Goal: Book appointment/travel/reservation

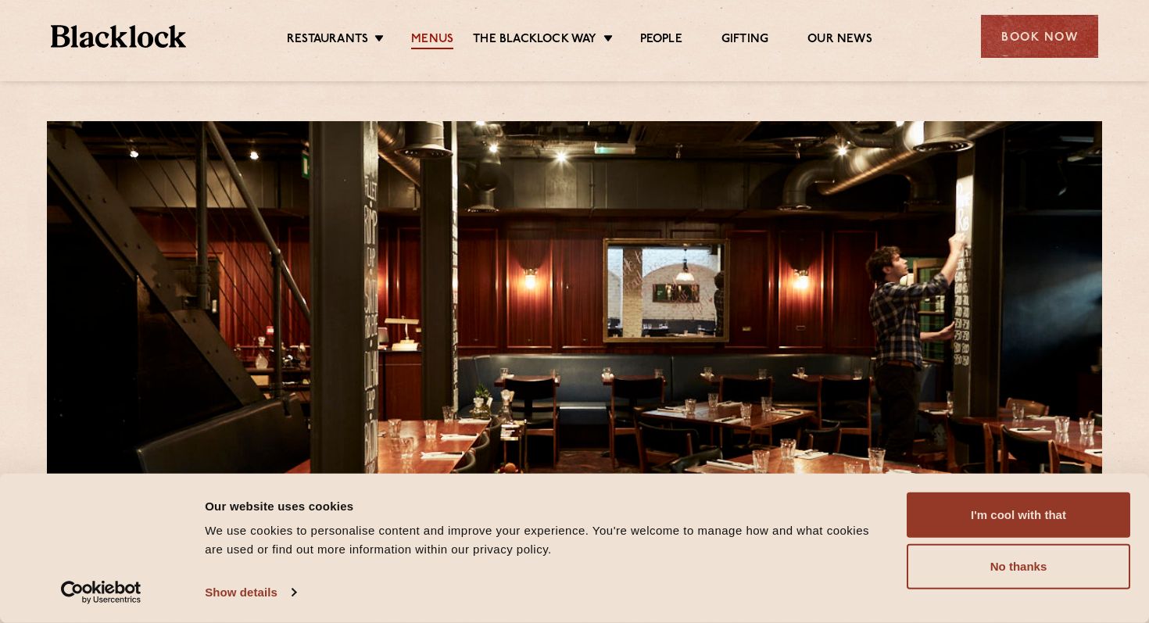
click at [441, 34] on link "Menus" at bounding box center [432, 40] width 42 height 17
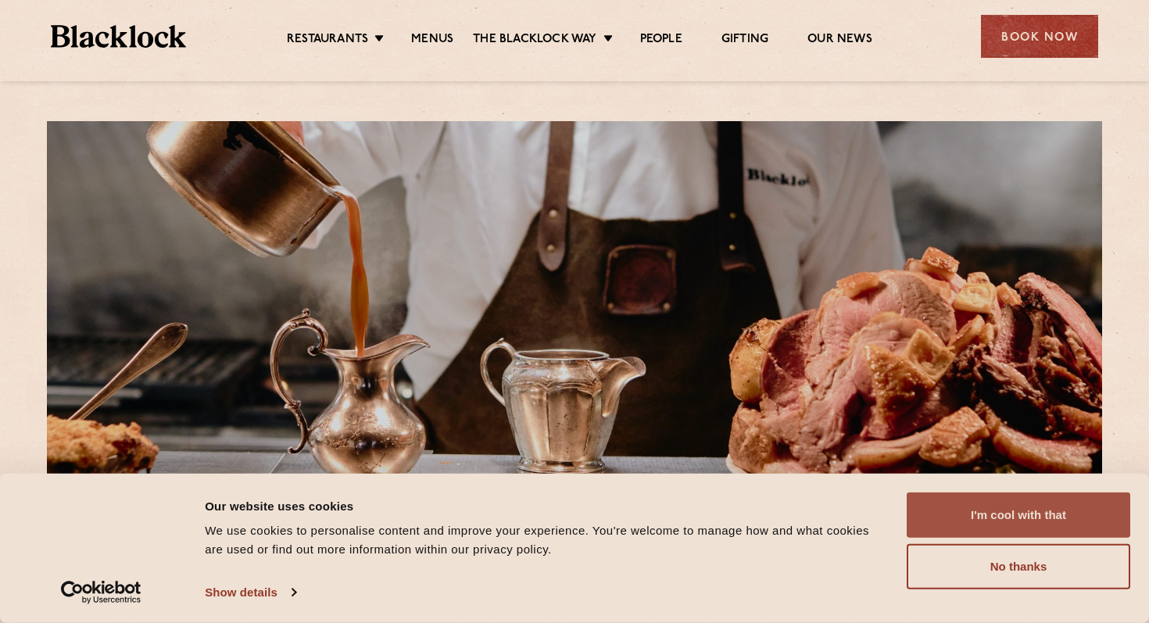
click at [1083, 513] on button "I'm cool with that" at bounding box center [1019, 514] width 224 height 45
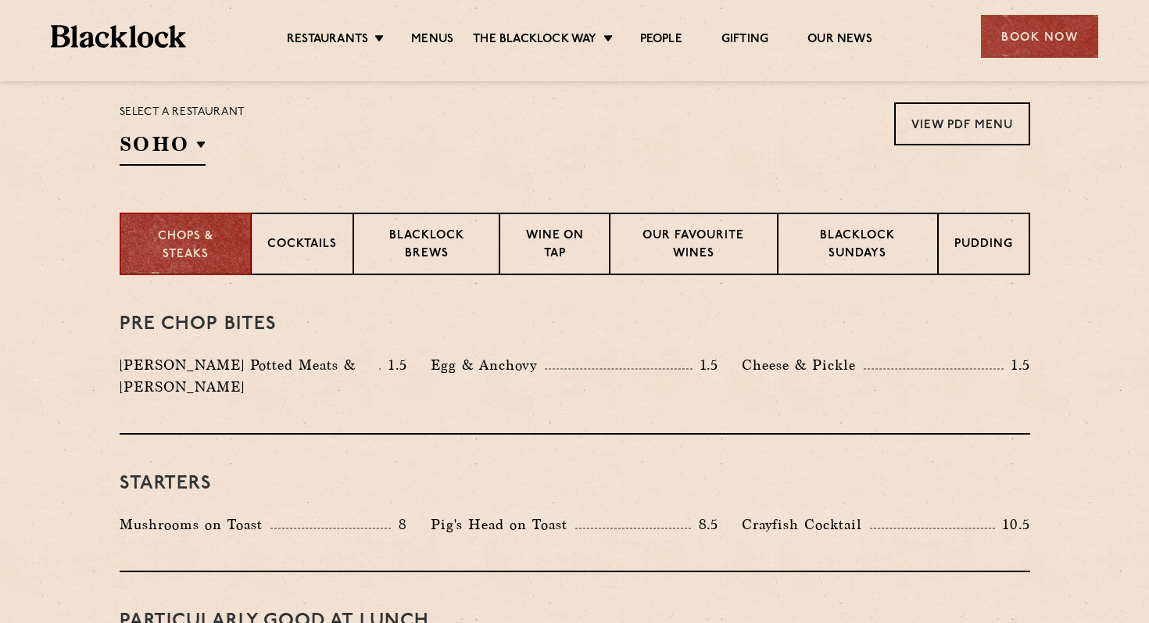
scroll to position [544, 0]
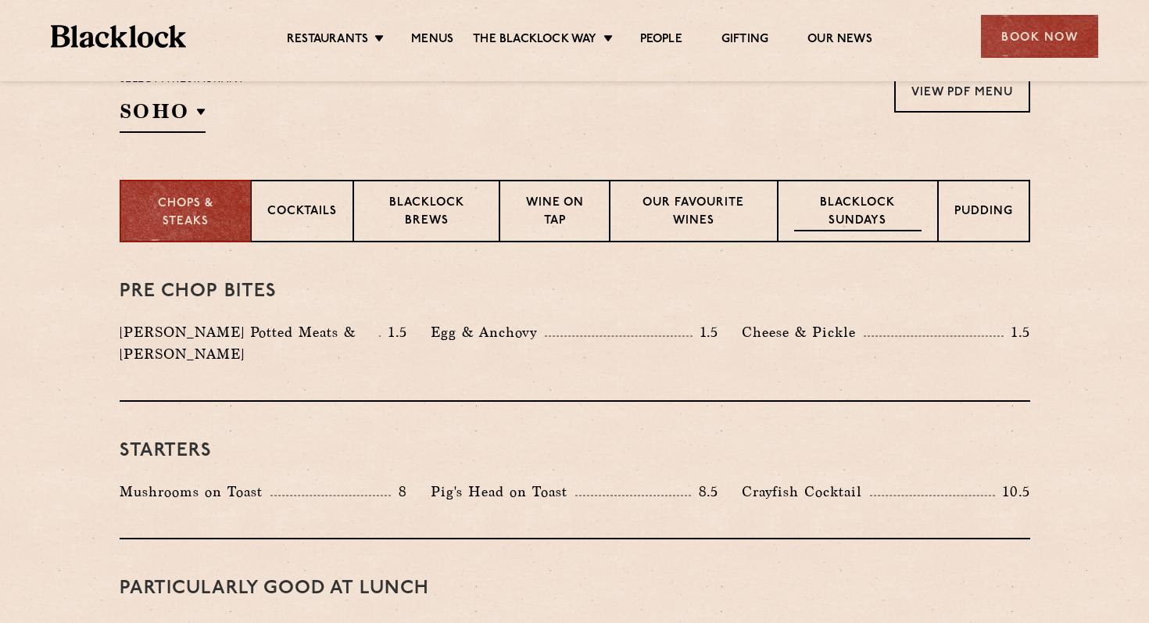
click at [871, 202] on p "Blacklock Sundays" at bounding box center [857, 213] width 127 height 37
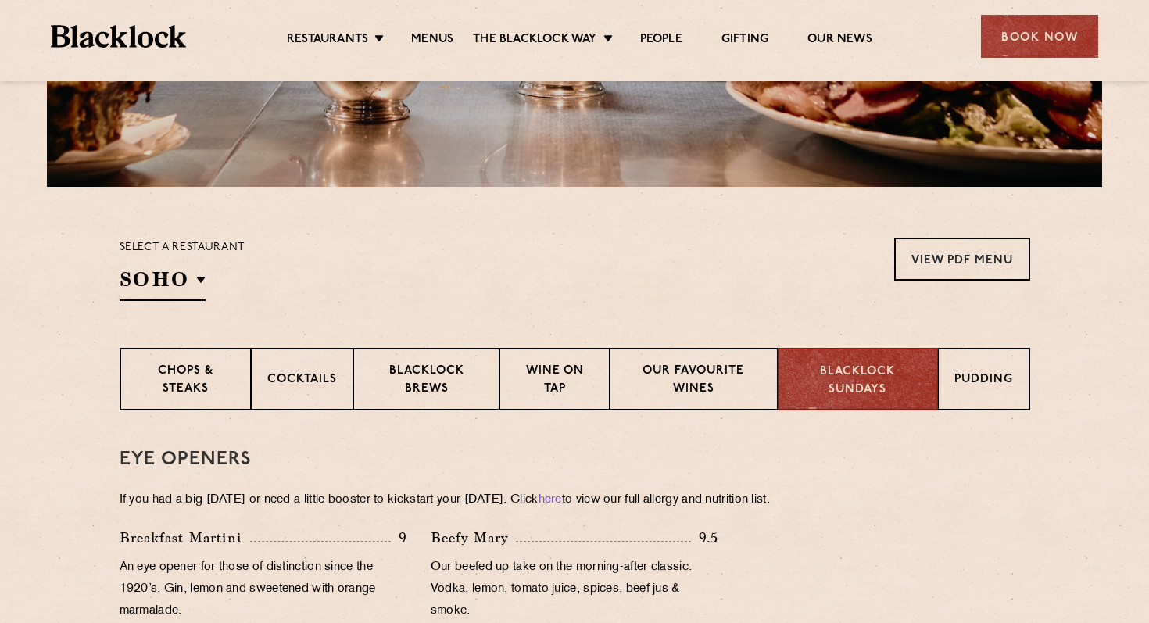
scroll to position [0, 0]
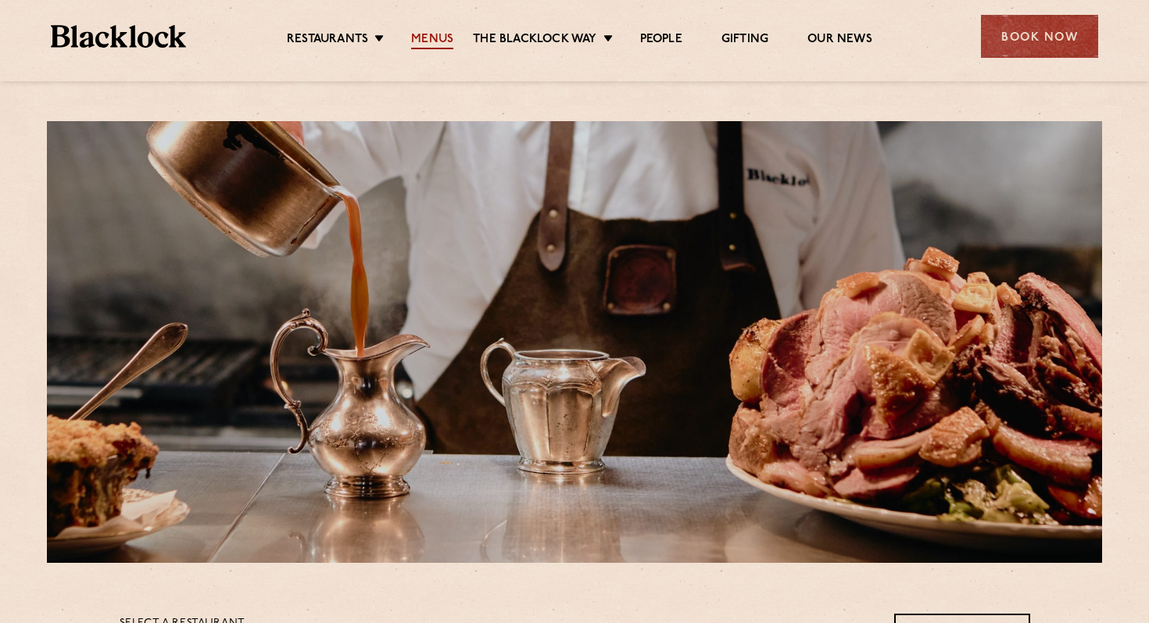
click at [438, 45] on link "Menus" at bounding box center [432, 40] width 42 height 17
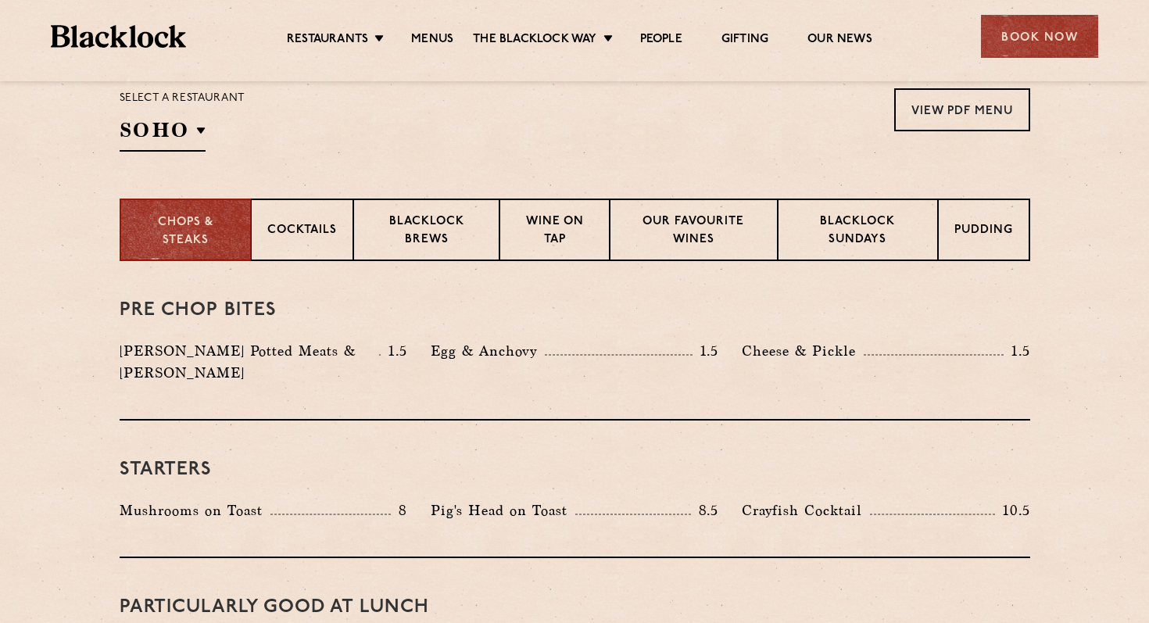
scroll to position [577, 0]
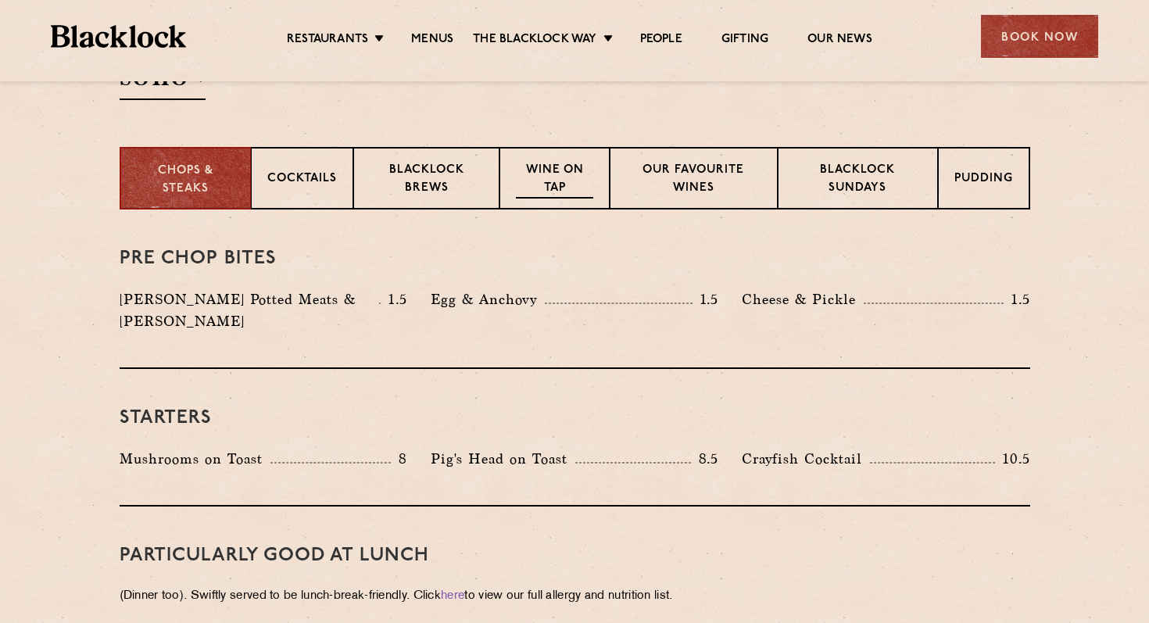
click at [549, 191] on p "Wine on Tap" at bounding box center [554, 180] width 77 height 37
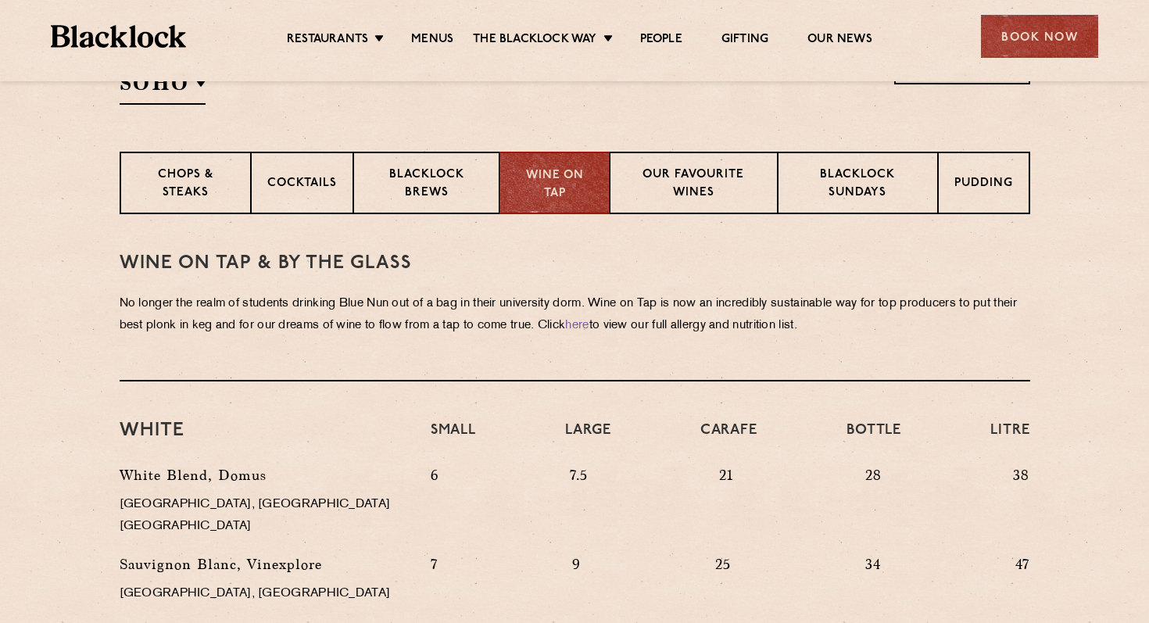
scroll to position [568, 0]
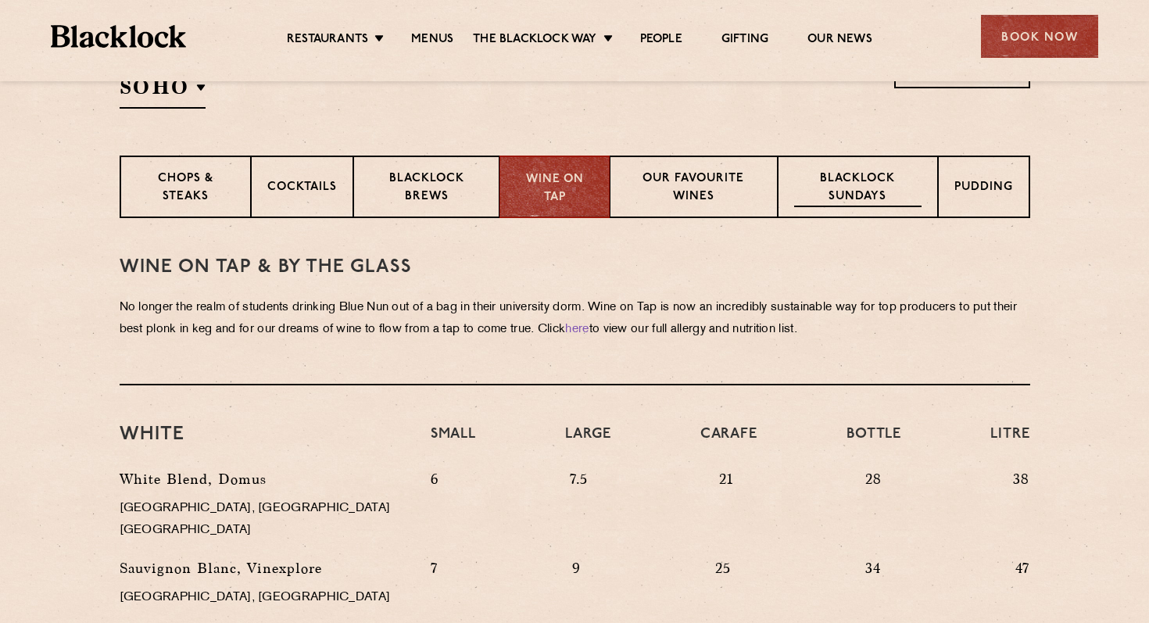
click at [845, 200] on p "Blacklock Sundays" at bounding box center [857, 188] width 127 height 37
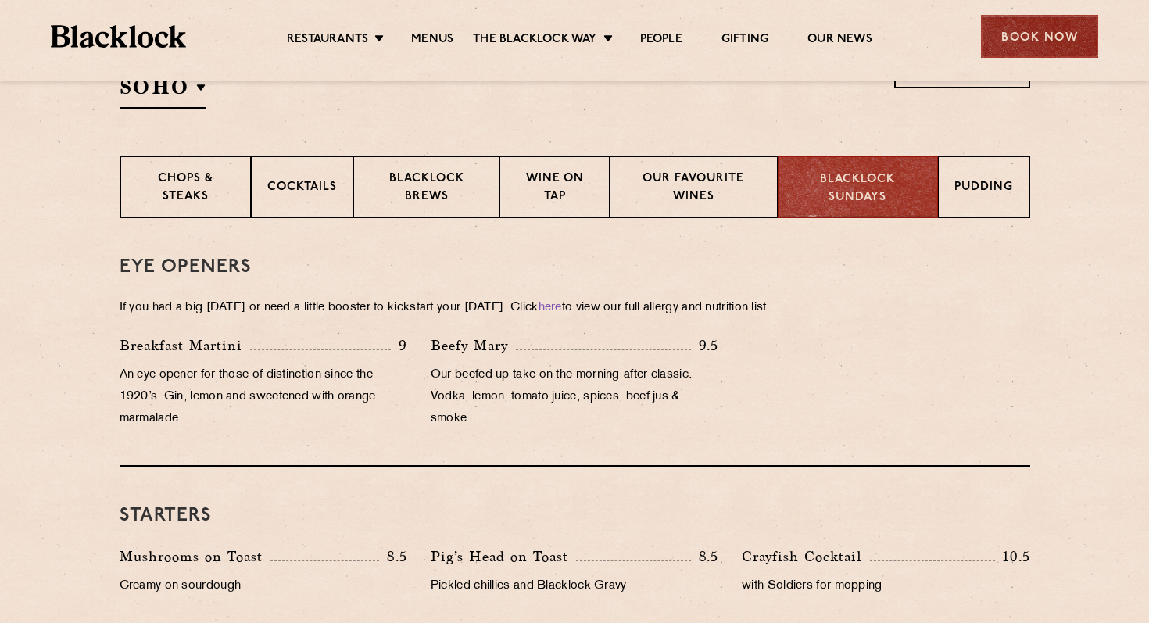
click at [1031, 39] on div "Book Now" at bounding box center [1039, 36] width 117 height 43
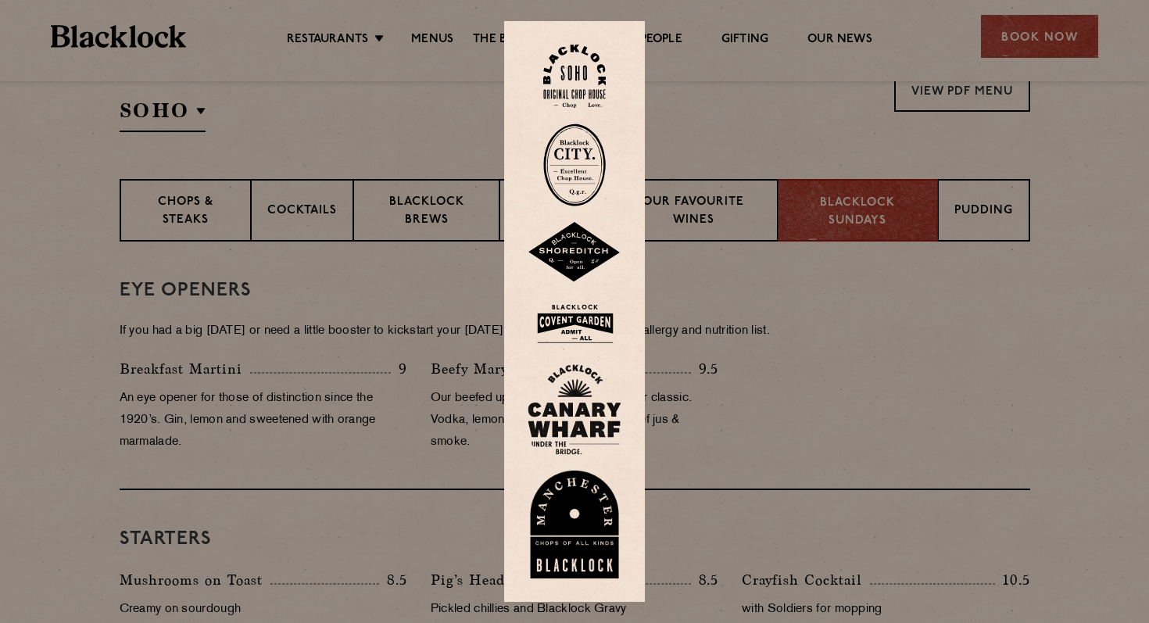
scroll to position [538, 0]
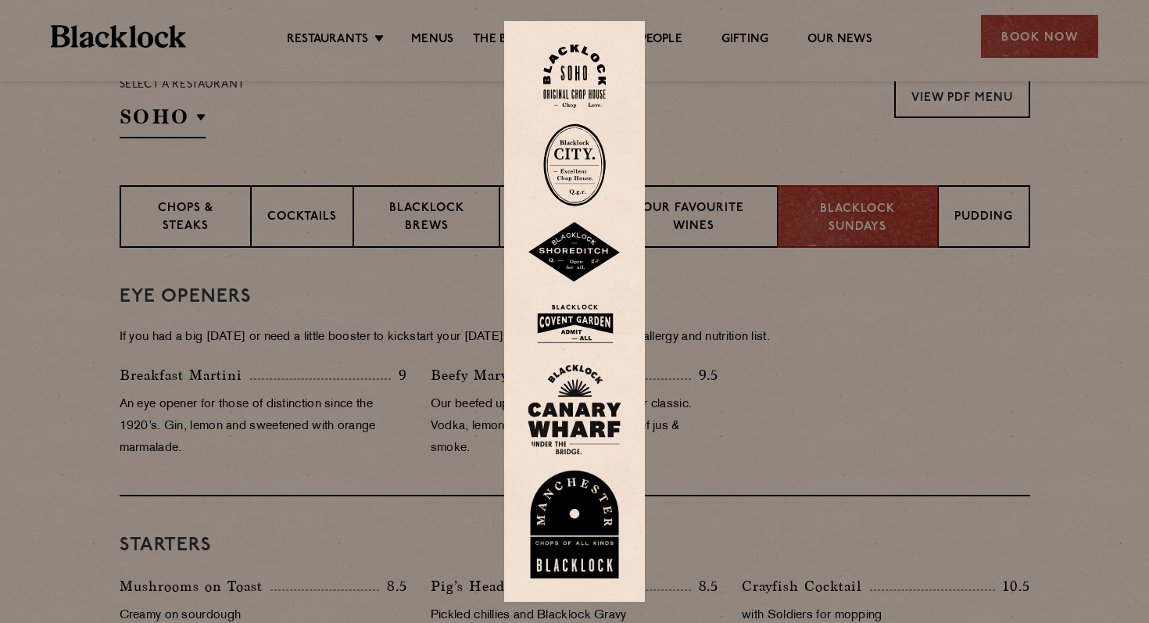
click at [570, 79] on img at bounding box center [574, 76] width 63 height 63
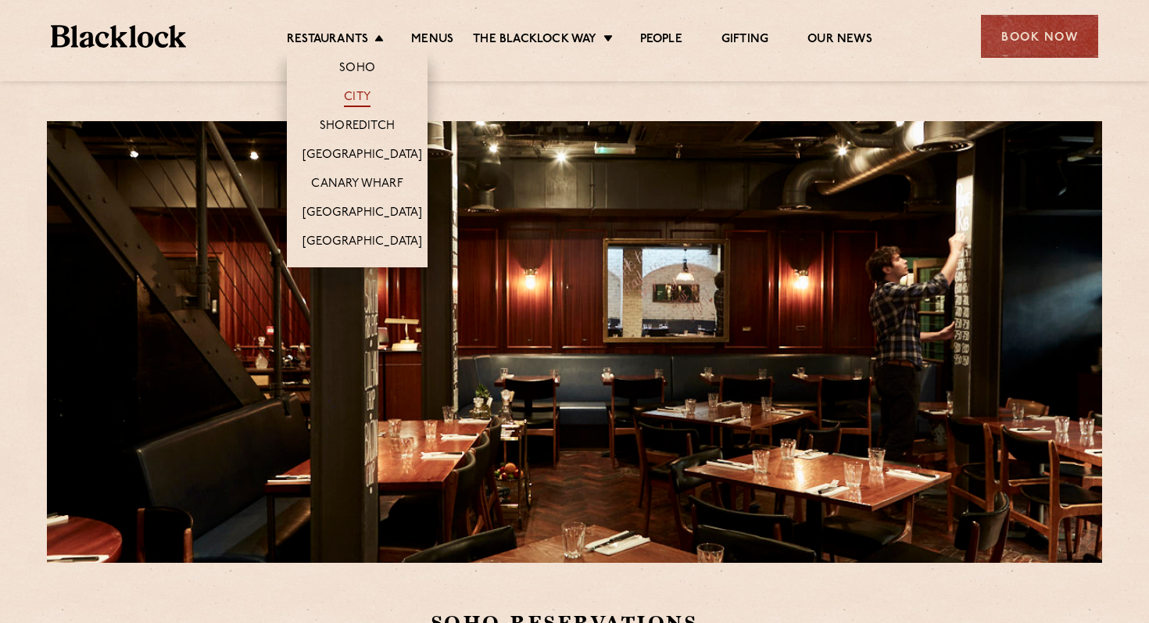
click at [366, 98] on link "City" at bounding box center [357, 98] width 27 height 17
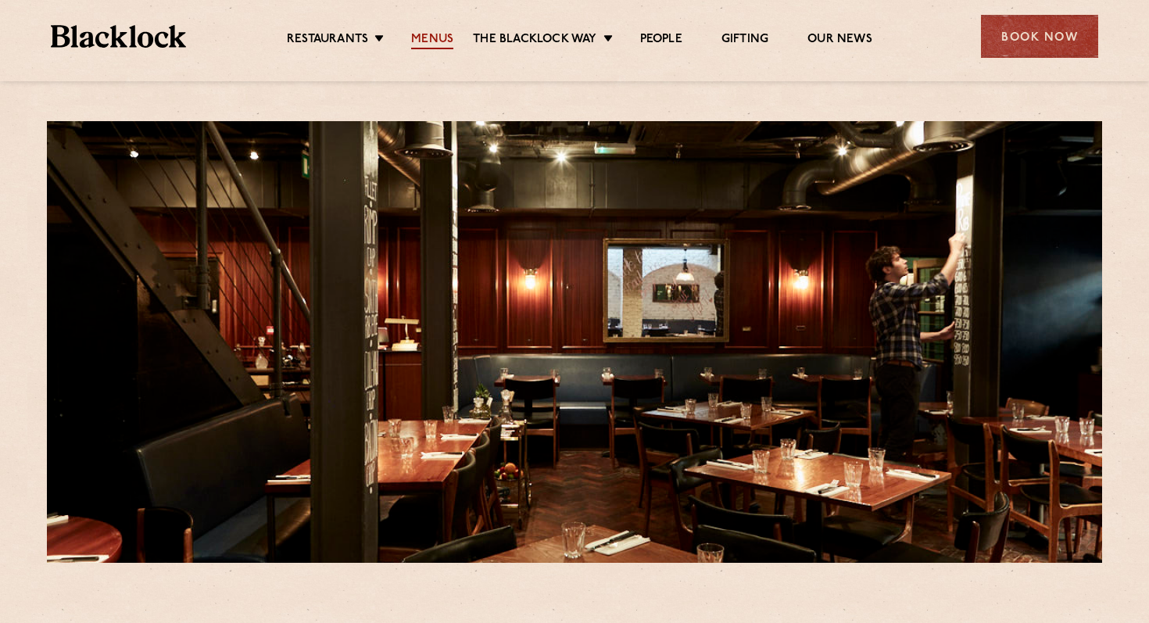
click at [441, 44] on link "Menus" at bounding box center [432, 40] width 42 height 17
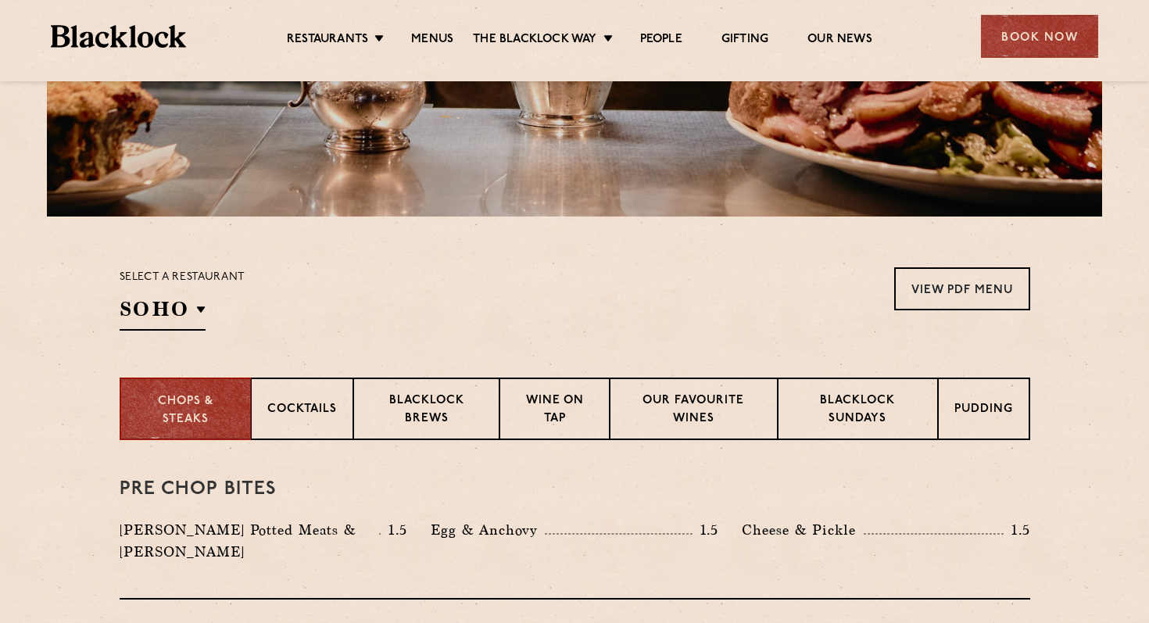
scroll to position [355, 0]
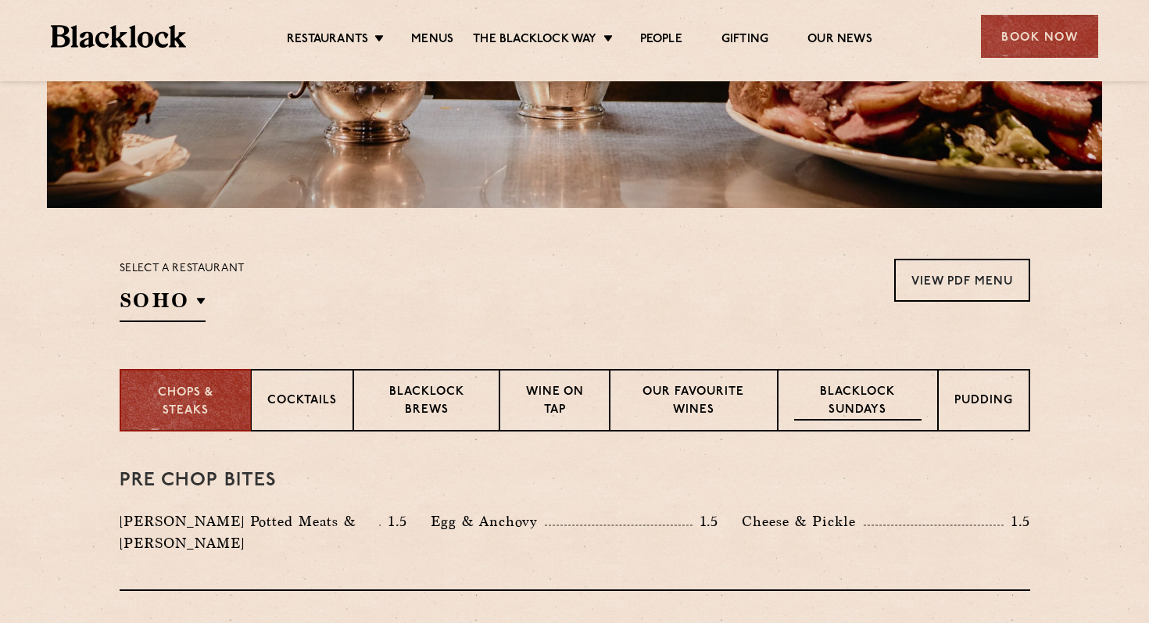
click at [873, 387] on p "Blacklock Sundays" at bounding box center [857, 402] width 127 height 37
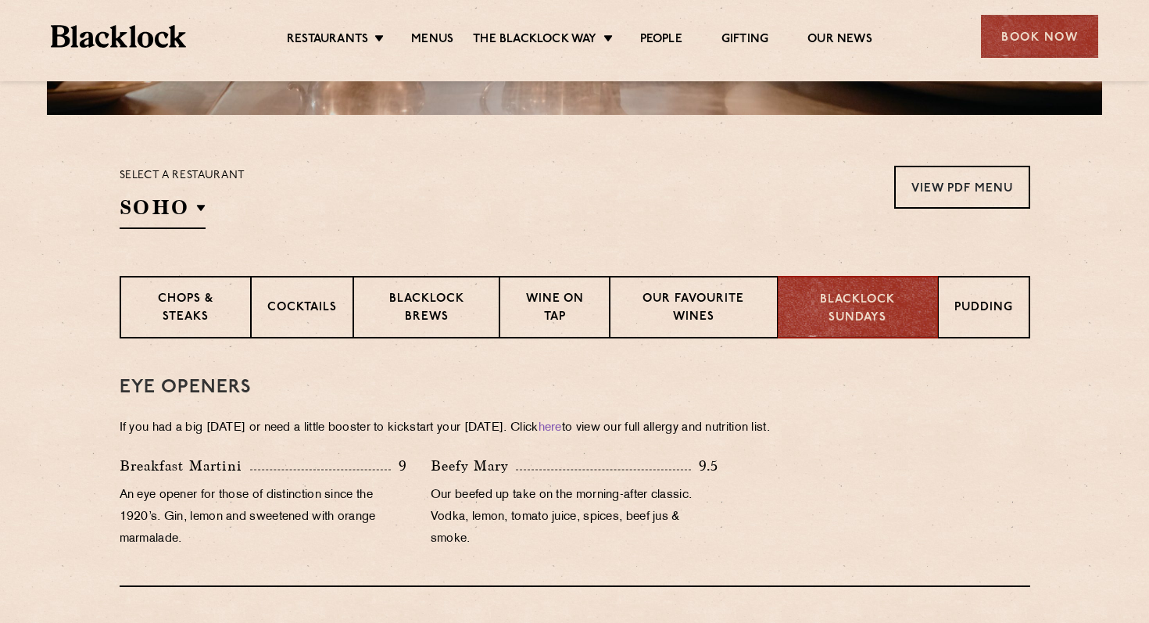
scroll to position [491, 0]
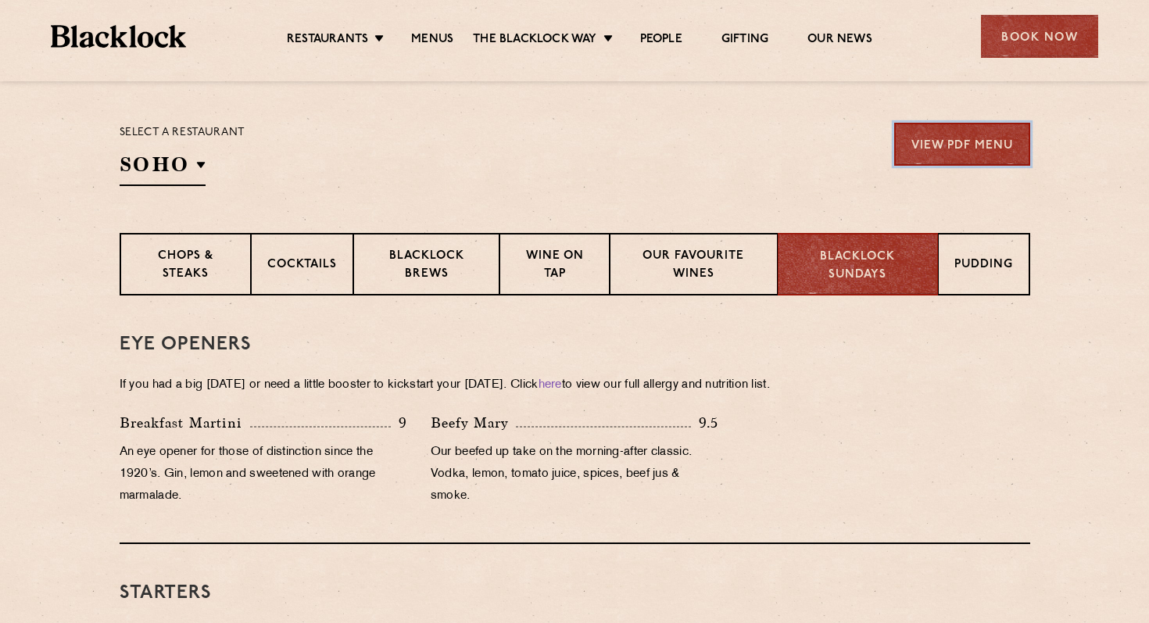
click at [982, 158] on link "View PDF Menu" at bounding box center [962, 144] width 136 height 43
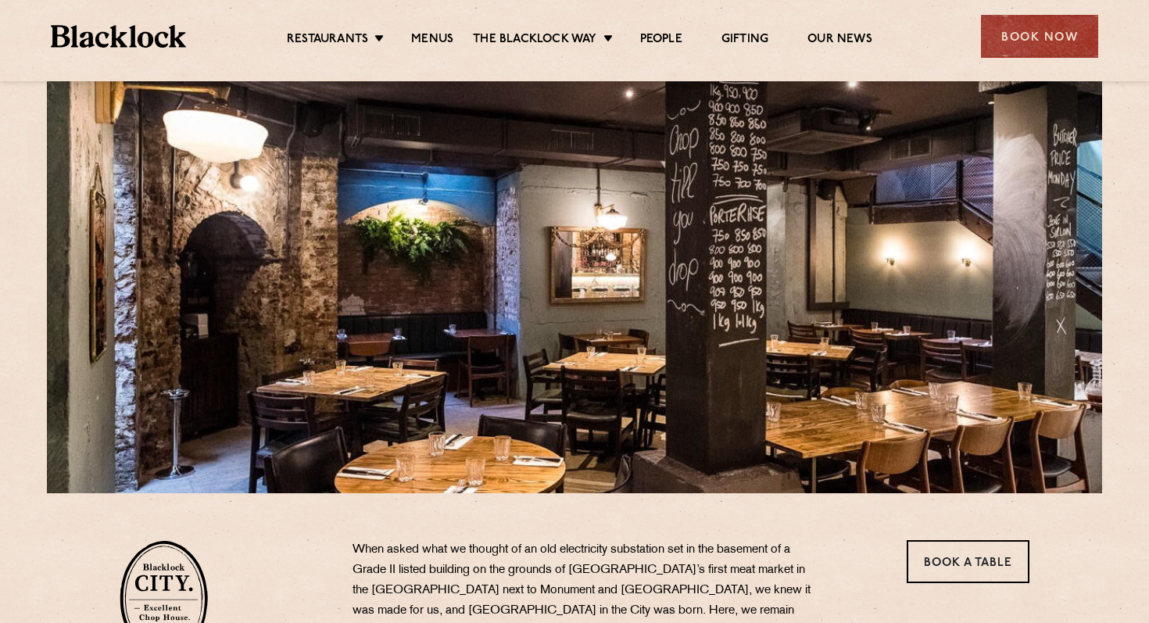
scroll to position [51, 0]
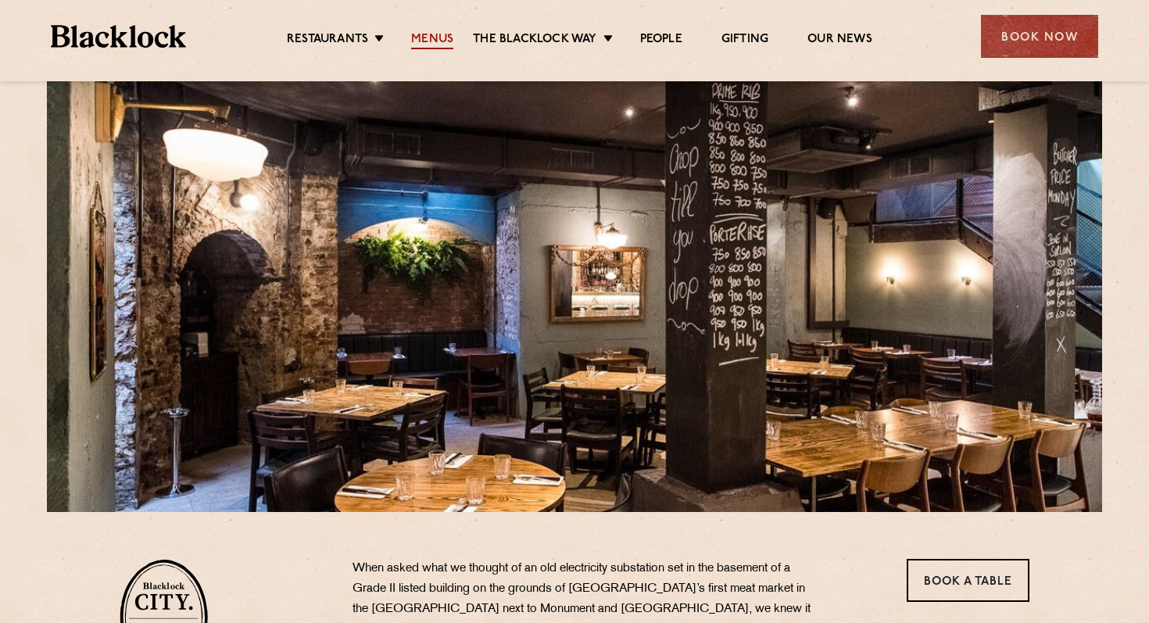
click at [429, 38] on link "Menus" at bounding box center [432, 40] width 42 height 17
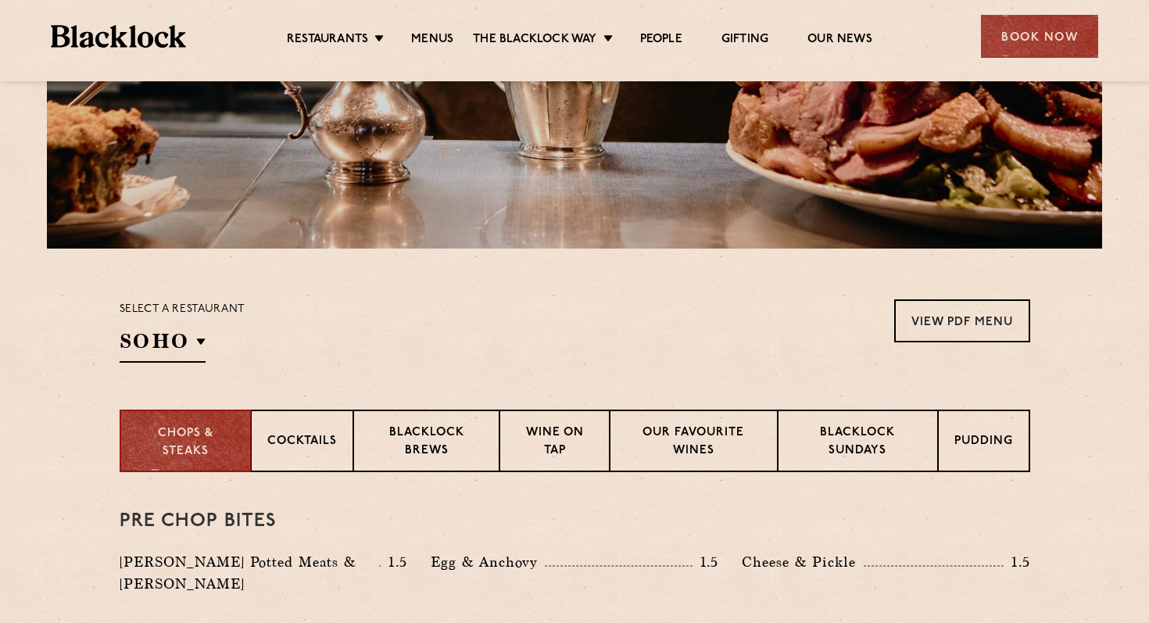
scroll to position [341, 0]
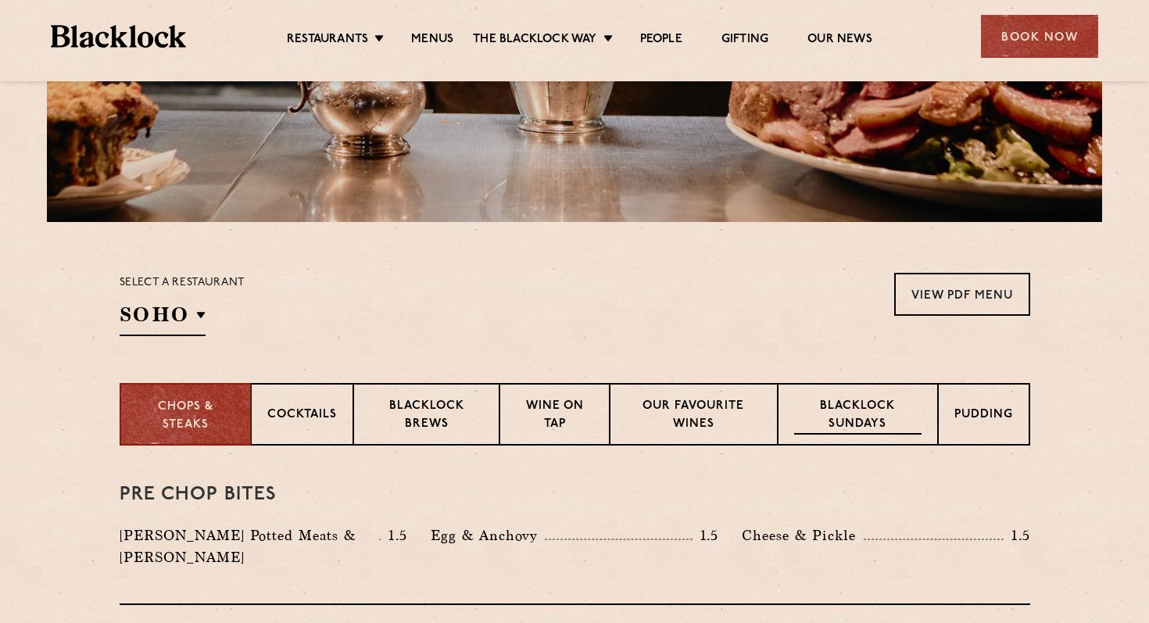
click at [824, 435] on div "Blacklock Sundays" at bounding box center [857, 414] width 159 height 63
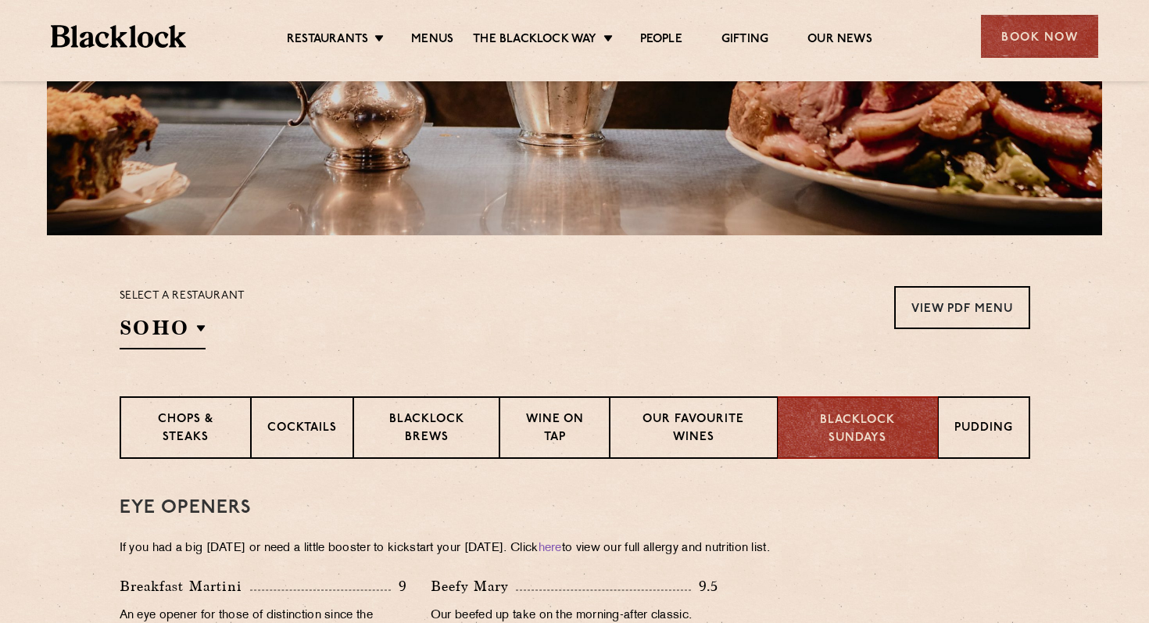
scroll to position [0, 0]
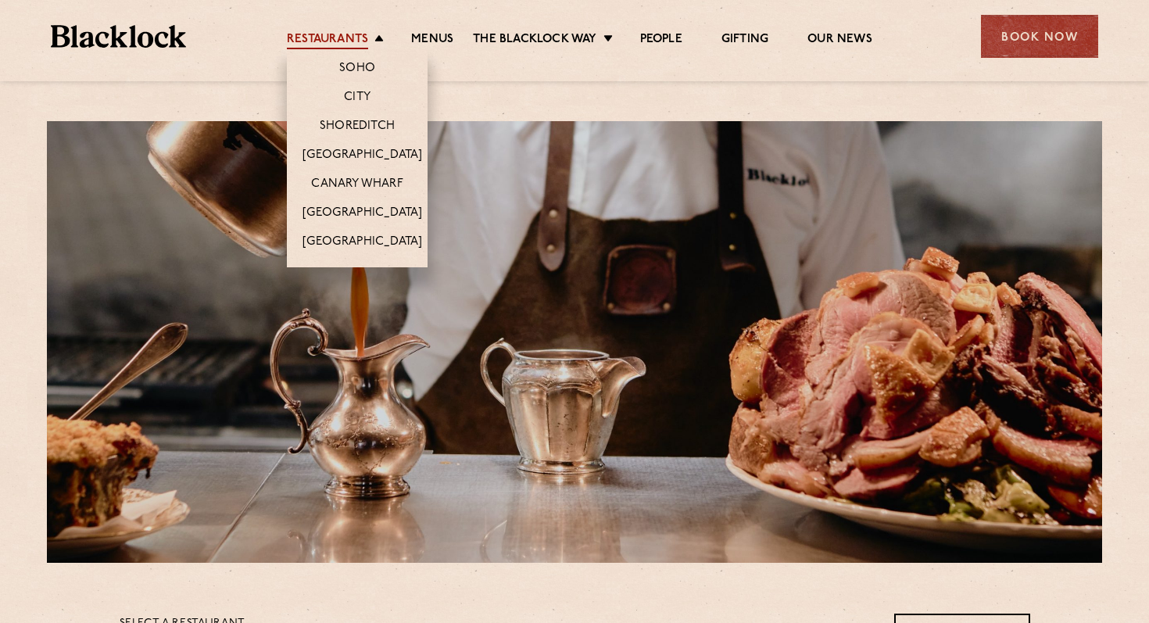
click at [359, 41] on link "Restaurants" at bounding box center [327, 40] width 81 height 17
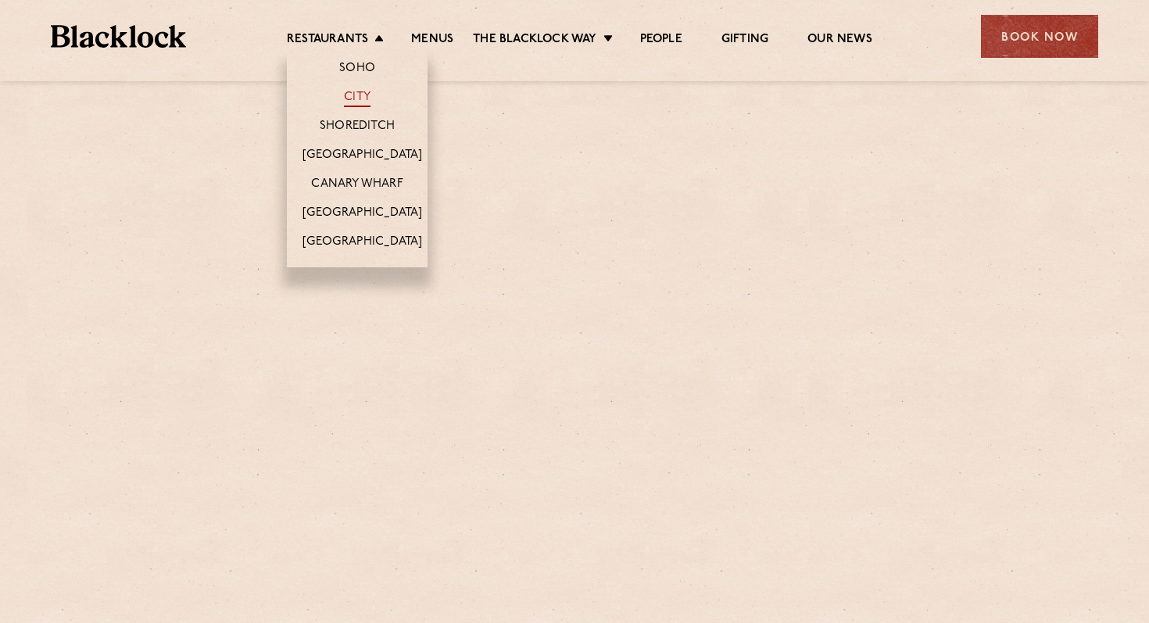
click at [360, 96] on link "City" at bounding box center [357, 98] width 27 height 17
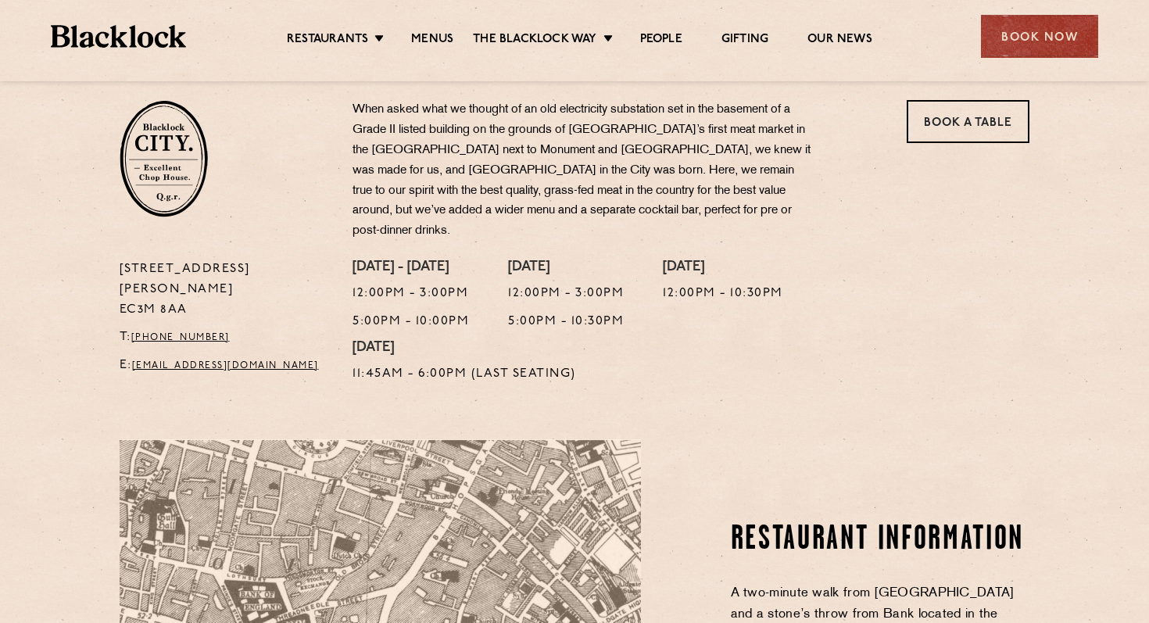
scroll to position [511, 0]
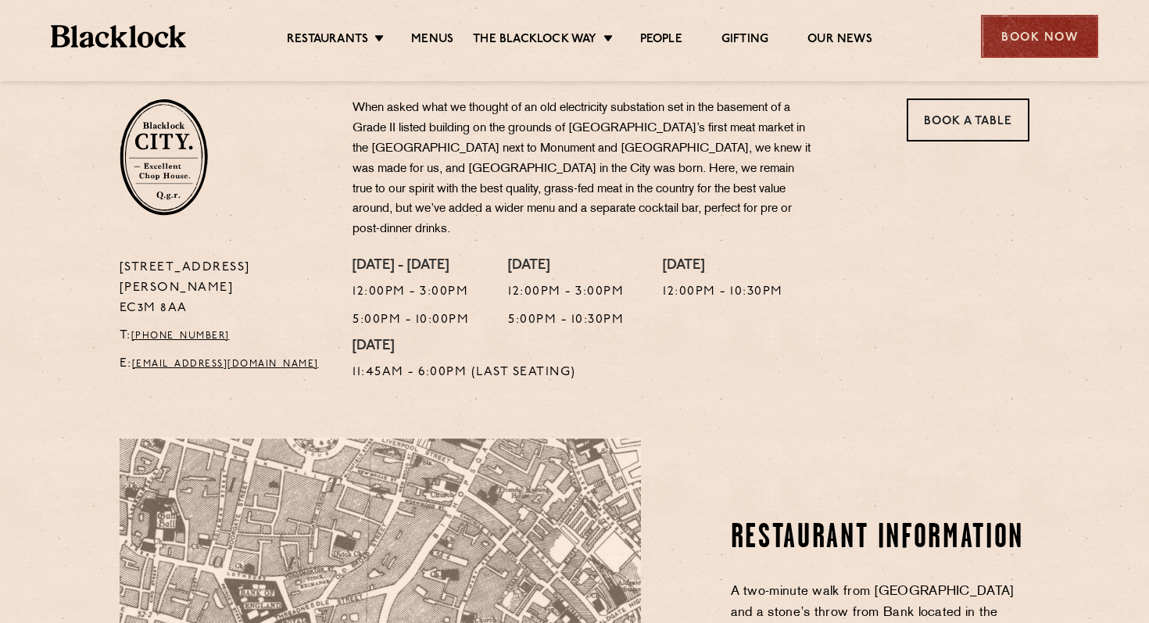
click at [1027, 35] on div "Book Now" at bounding box center [1039, 36] width 117 height 43
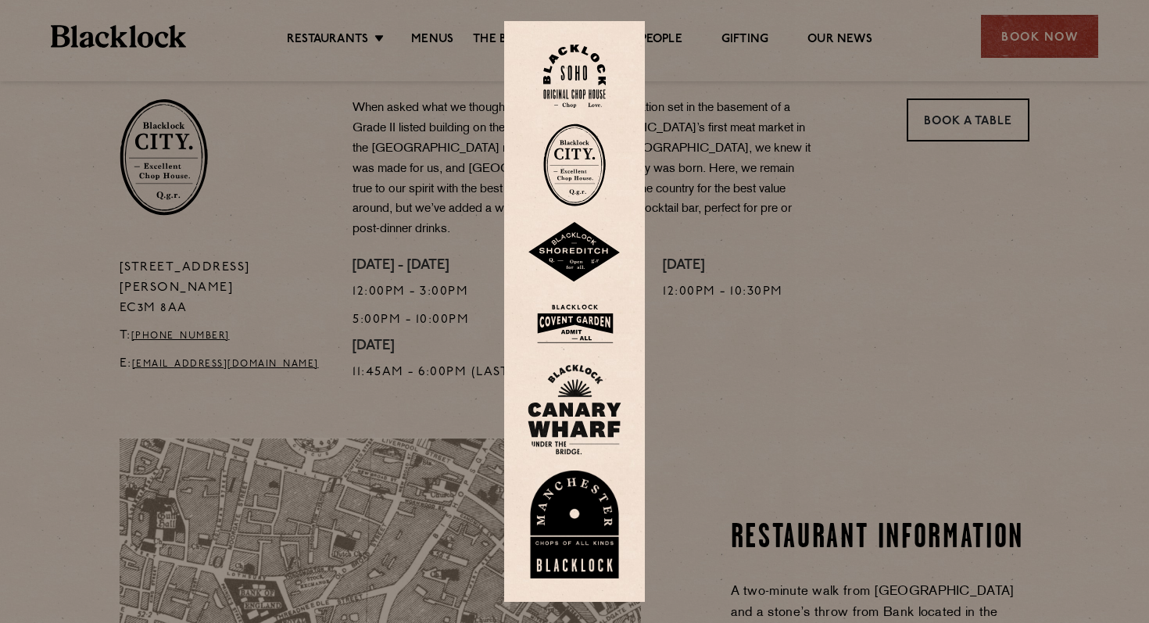
click at [580, 166] on img at bounding box center [574, 164] width 63 height 83
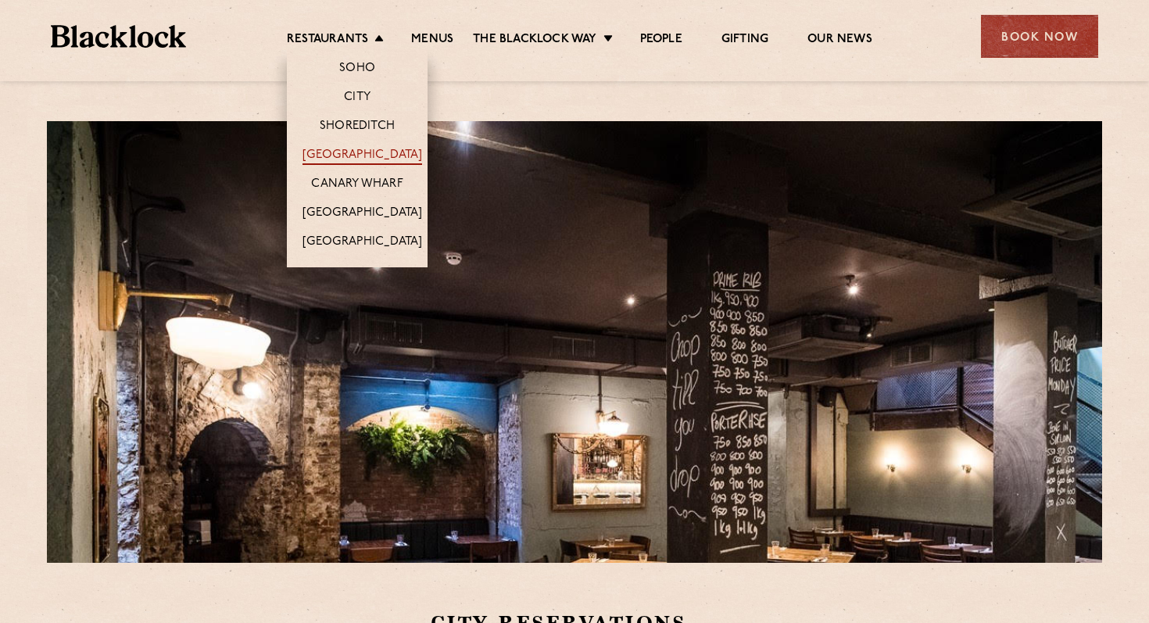
click at [363, 152] on link "[GEOGRAPHIC_DATA]" at bounding box center [362, 156] width 120 height 17
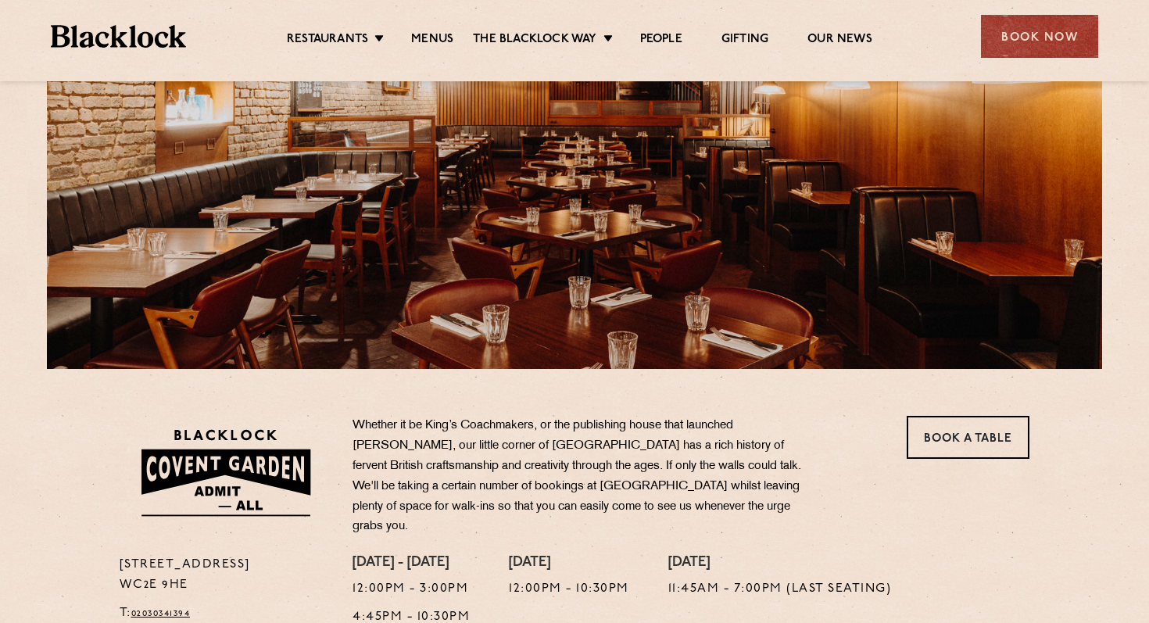
scroll to position [195, 0]
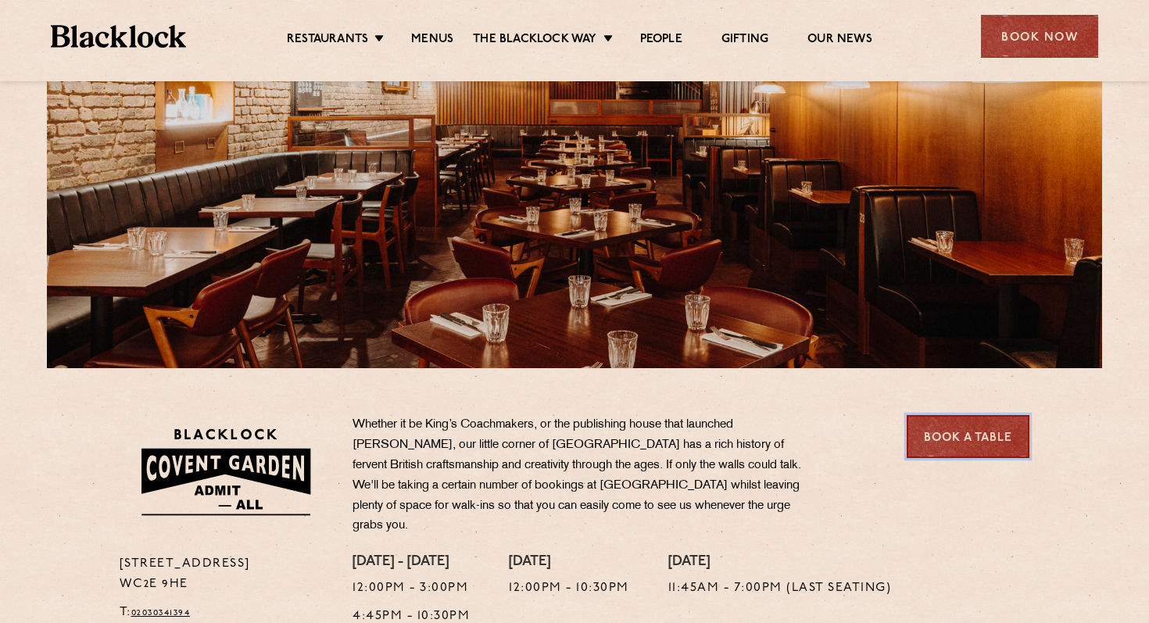
click at [985, 435] on link "Book a Table" at bounding box center [968, 436] width 123 height 43
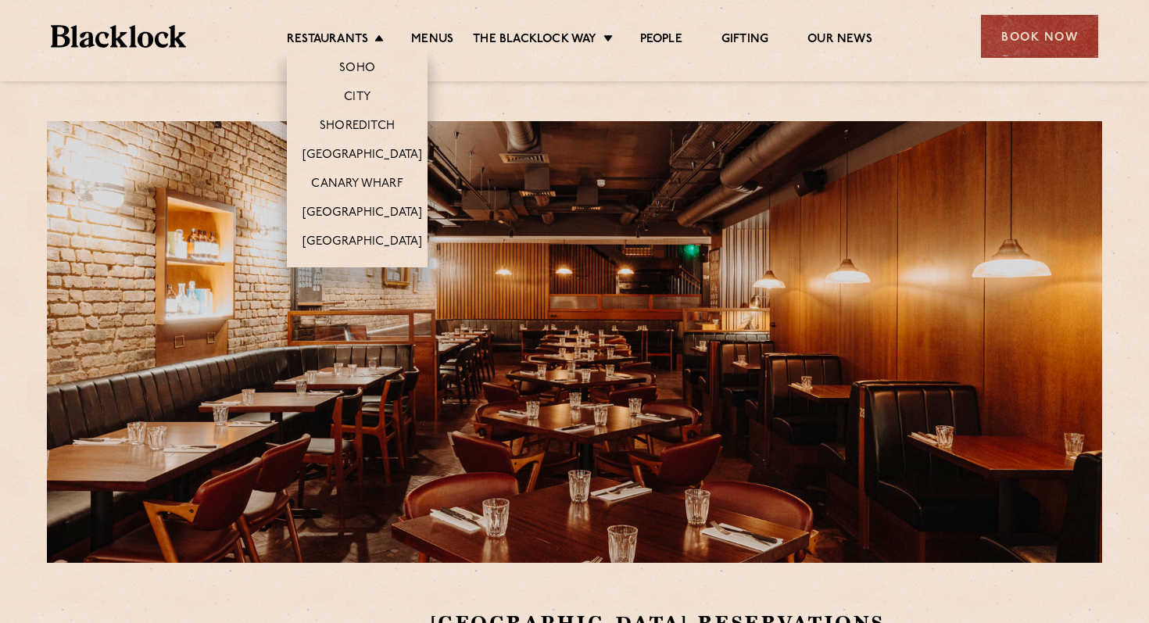
click at [380, 40] on li "Restaurants Soho City Shoreditch Covent Garden Canary Wharf Manchester Birmingh…" at bounding box center [339, 40] width 105 height 17
click at [381, 123] on link "Shoreditch" at bounding box center [357, 127] width 75 height 17
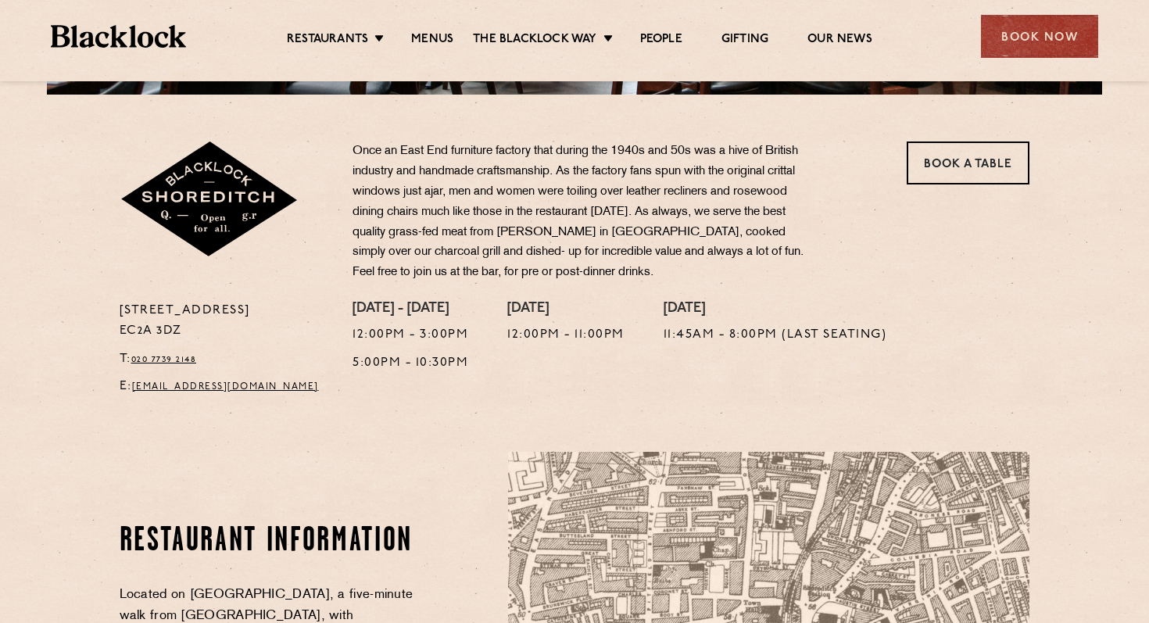
scroll to position [467, 0]
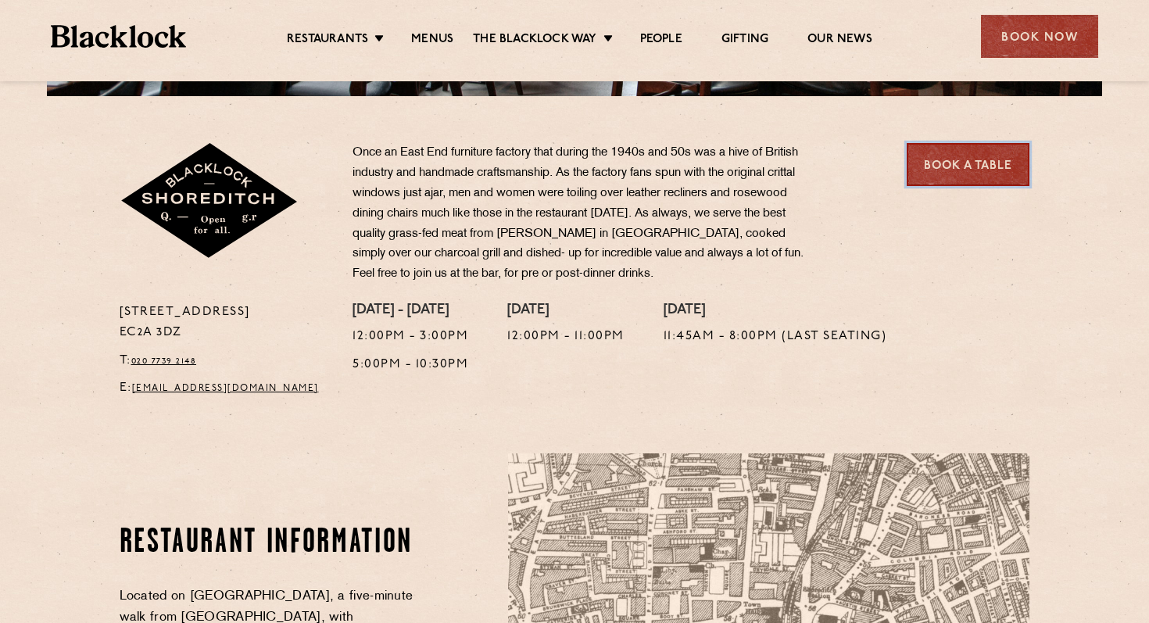
click at [940, 172] on link "Book a Table" at bounding box center [968, 164] width 123 height 43
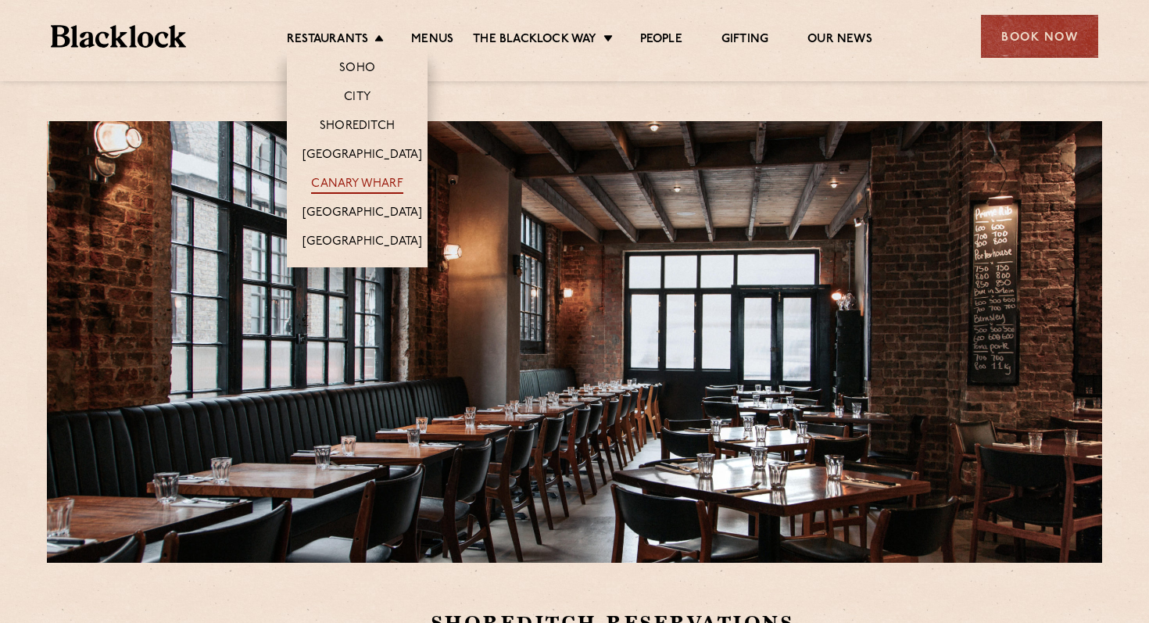
click at [383, 185] on link "Canary Wharf" at bounding box center [356, 185] width 91 height 17
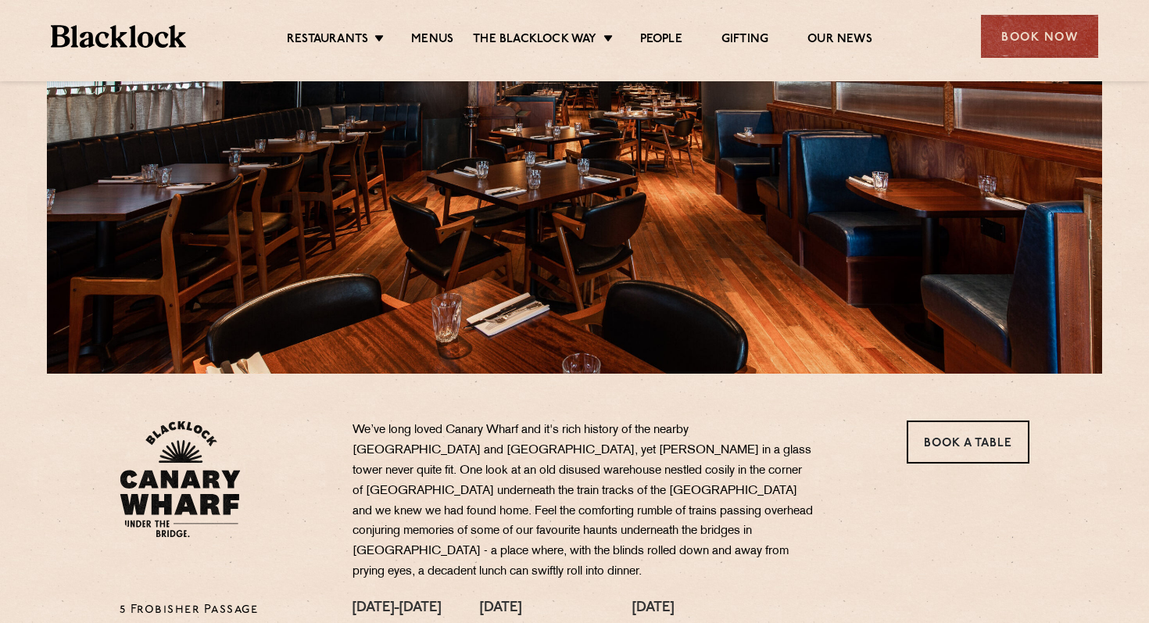
scroll to position [238, 0]
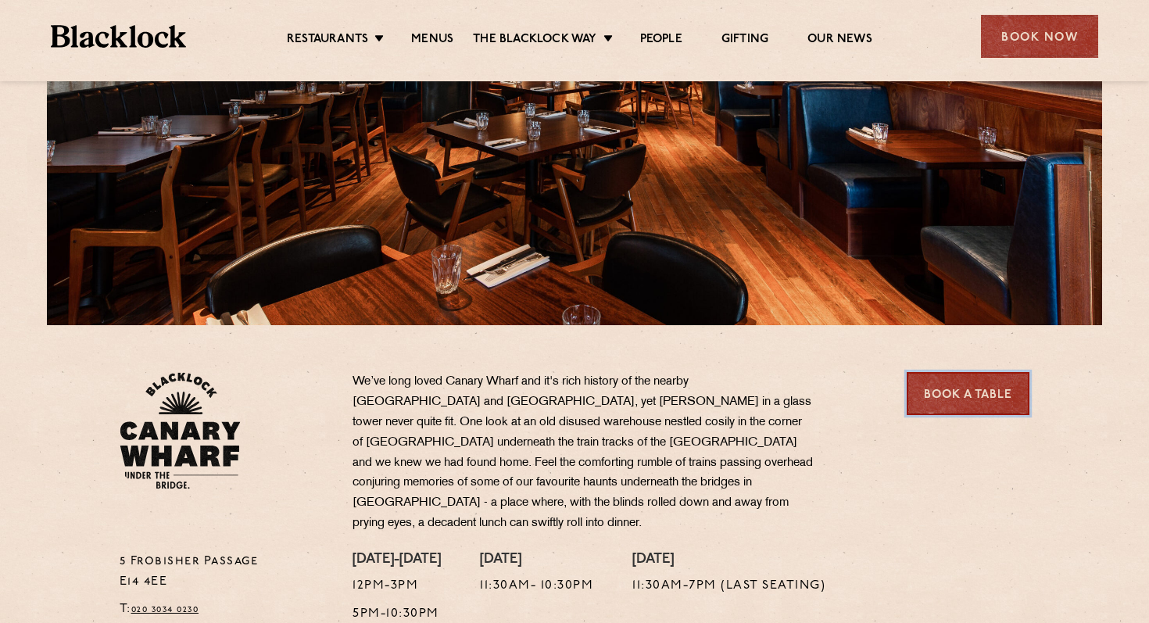
click at [988, 384] on link "Book a Table" at bounding box center [968, 393] width 123 height 43
